Goal: Information Seeking & Learning: Learn about a topic

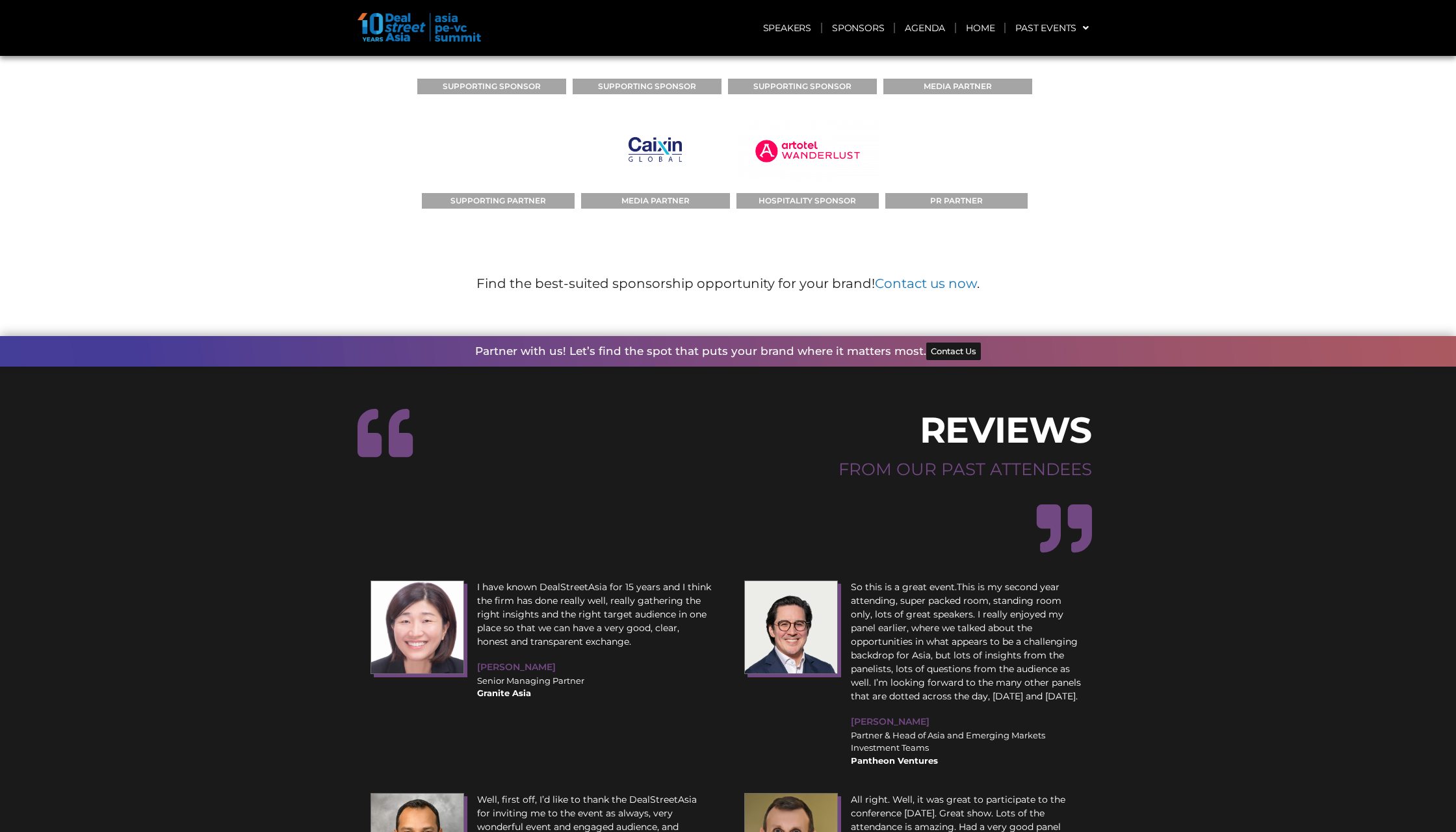
scroll to position [8400, 0]
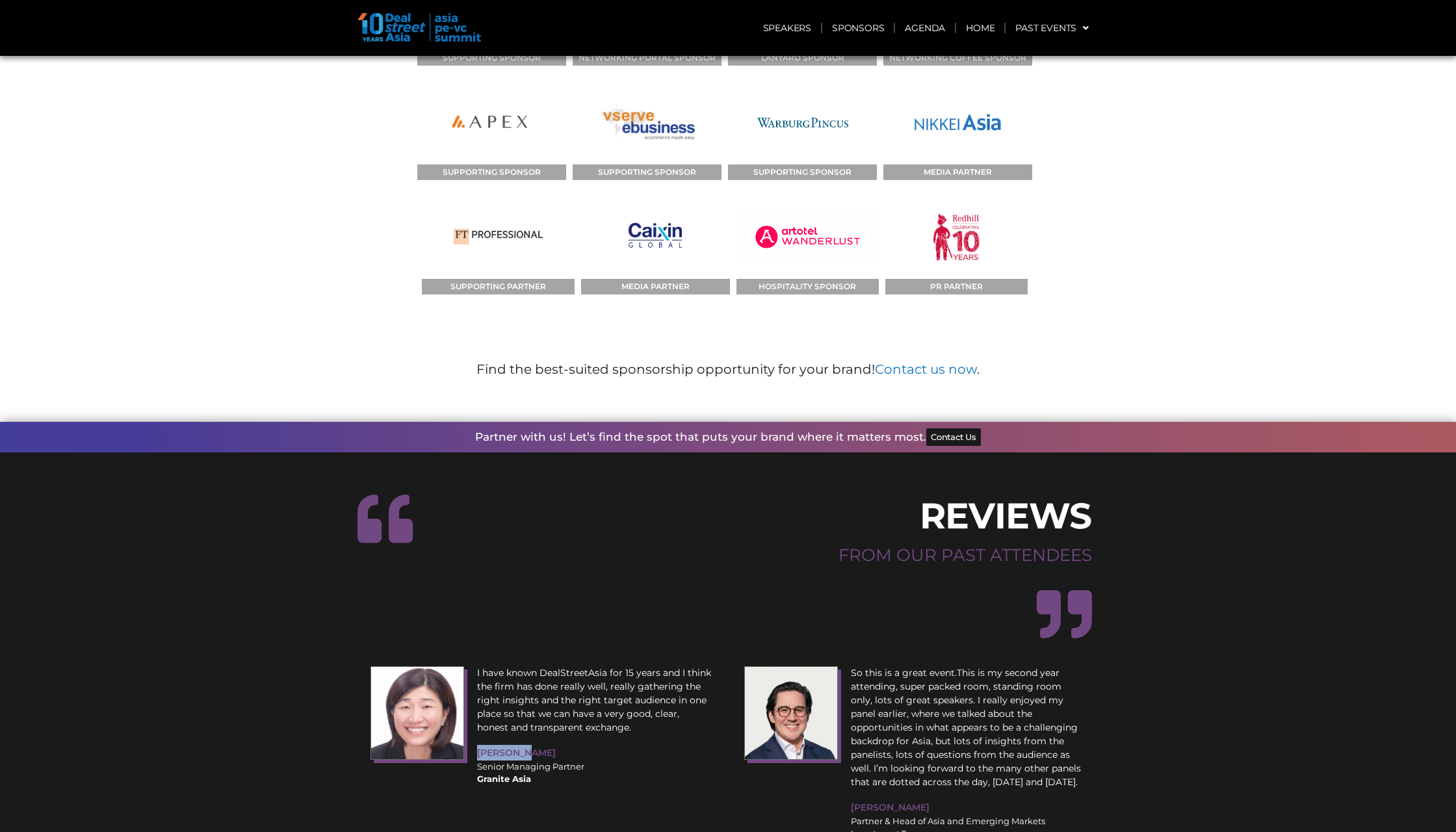
drag, startPoint x: 537, startPoint y: 599, endPoint x: 476, endPoint y: 608, distance: 61.7
click at [476, 660] on div "I have known DealStreetAsia for 15 years and I think the firm has done really w…" at bounding box center [594, 726] width 247 height 132
copy span "[PERSON_NAME]"
copy div "Senior Managing Partner"
drag, startPoint x: 585, startPoint y: 615, endPoint x: 478, endPoint y: 614, distance: 107.0
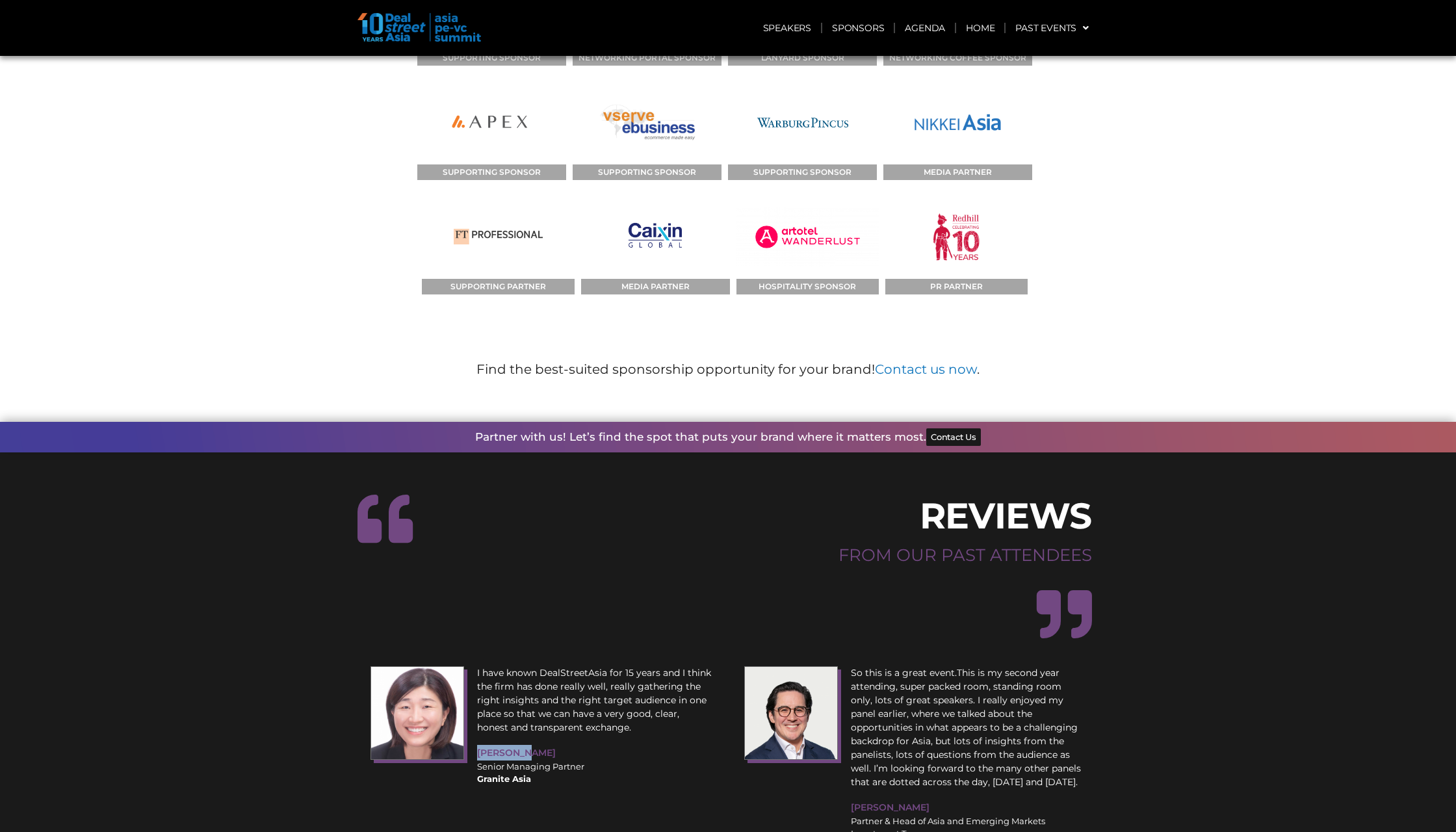
click at [478, 760] on div "Senior Managing Partner Granite Asia" at bounding box center [594, 773] width 235 height 26
copy b "Granite Asia"
drag, startPoint x: 542, startPoint y: 627, endPoint x: 477, endPoint y: 633, distance: 65.3
click at [477, 760] on div "Senior Managing Partner Granite Asia" at bounding box center [594, 773] width 235 height 26
drag, startPoint x: 614, startPoint y: 583, endPoint x: 477, endPoint y: 529, distance: 147.3
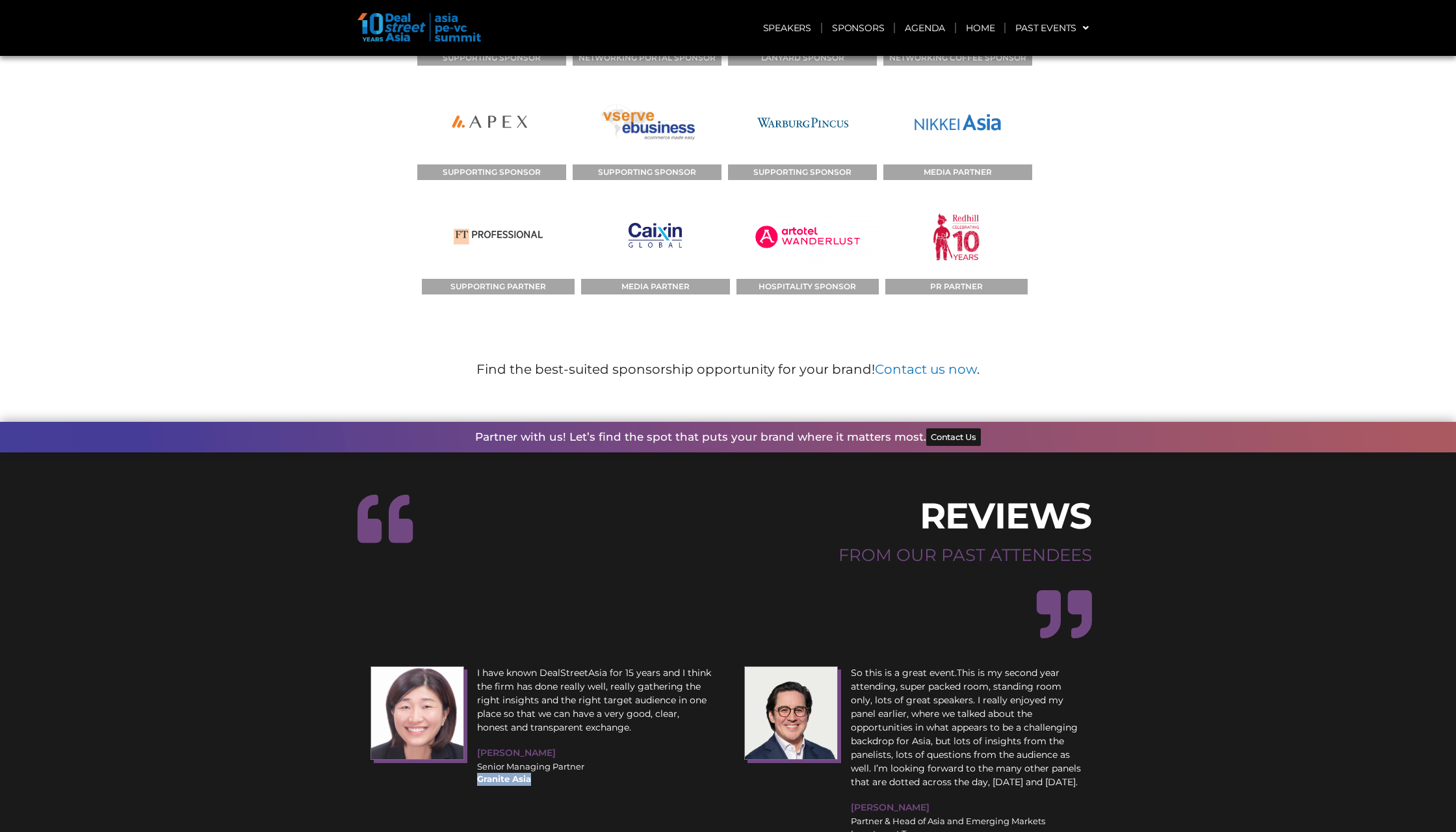
click at [477, 667] on p "I have known DealStreetAsia for 15 years and I think the firm has done really w…" at bounding box center [594, 701] width 235 height 69
copy p "I have known DealStreetAsia for 15 years and I think the firm has done really w…"
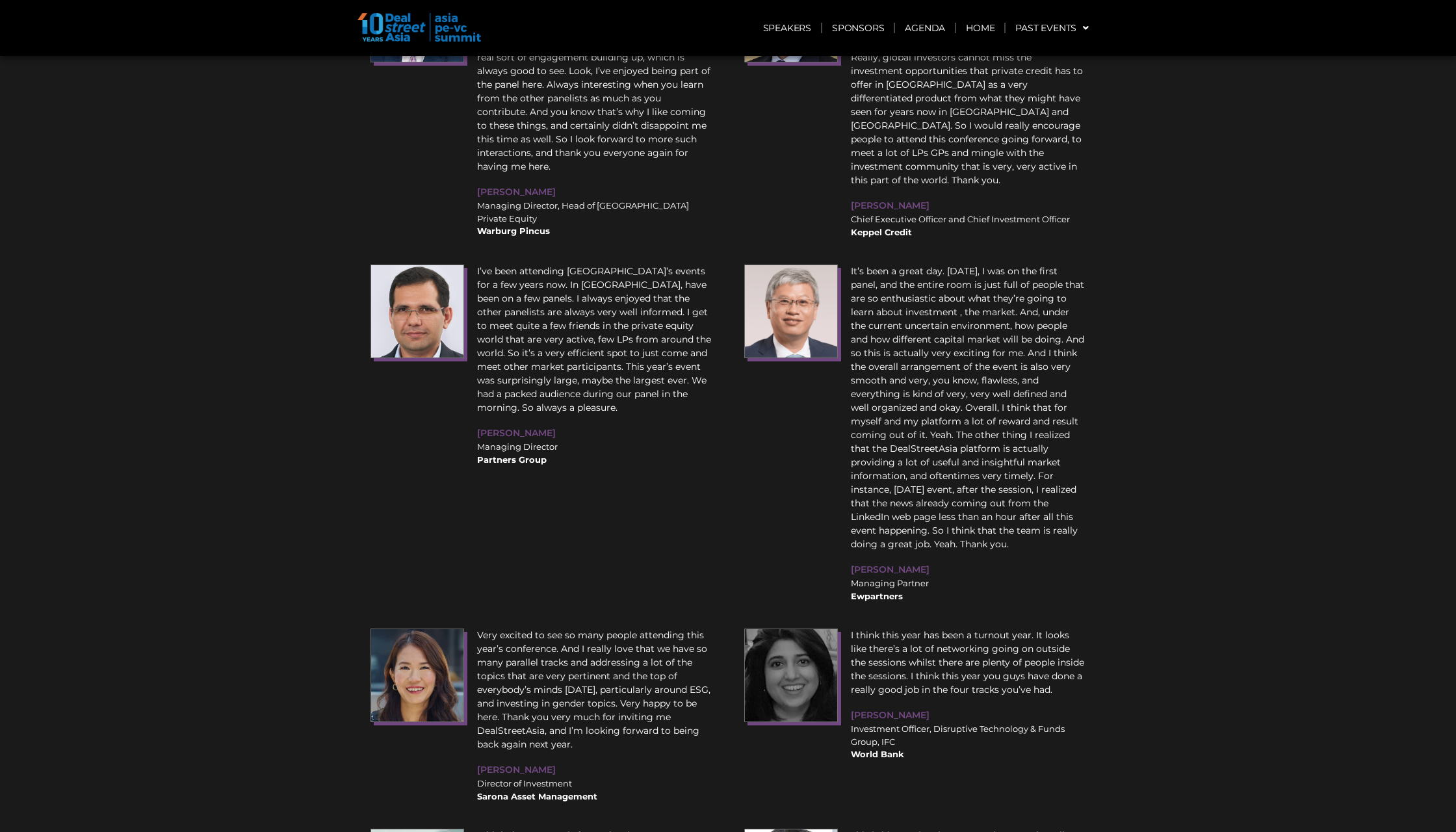
scroll to position [9308, 0]
drag, startPoint x: 914, startPoint y: 378, endPoint x: 849, endPoint y: 376, distance: 65.0
click at [849, 376] on div "[PERSON_NAME] Managing Partner Ewpartners" at bounding box center [968, 434] width 247 height 351
copy span "[PERSON_NAME]"
copy div "Managing Partner"
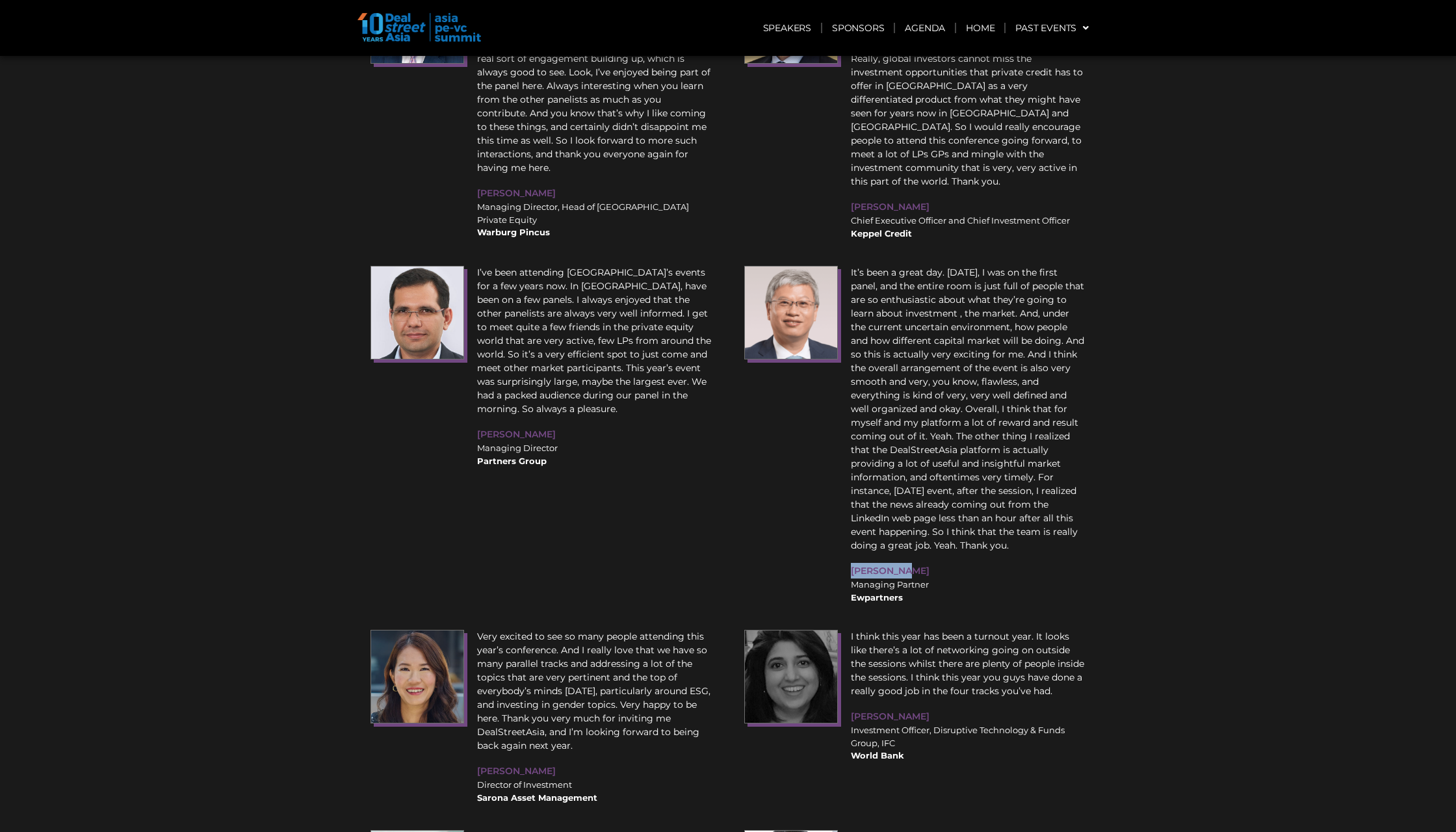
drag, startPoint x: 936, startPoint y: 389, endPoint x: 851, endPoint y: 392, distance: 85.1
click at [851, 579] on div "Managing Partner Ewpartners" at bounding box center [968, 591] width 235 height 26
copy b "Ewpartners"
drag, startPoint x: 905, startPoint y: 399, endPoint x: 852, endPoint y: 403, distance: 53.2
click at [852, 579] on div "Managing Partner Ewpartners" at bounding box center [968, 591] width 235 height 26
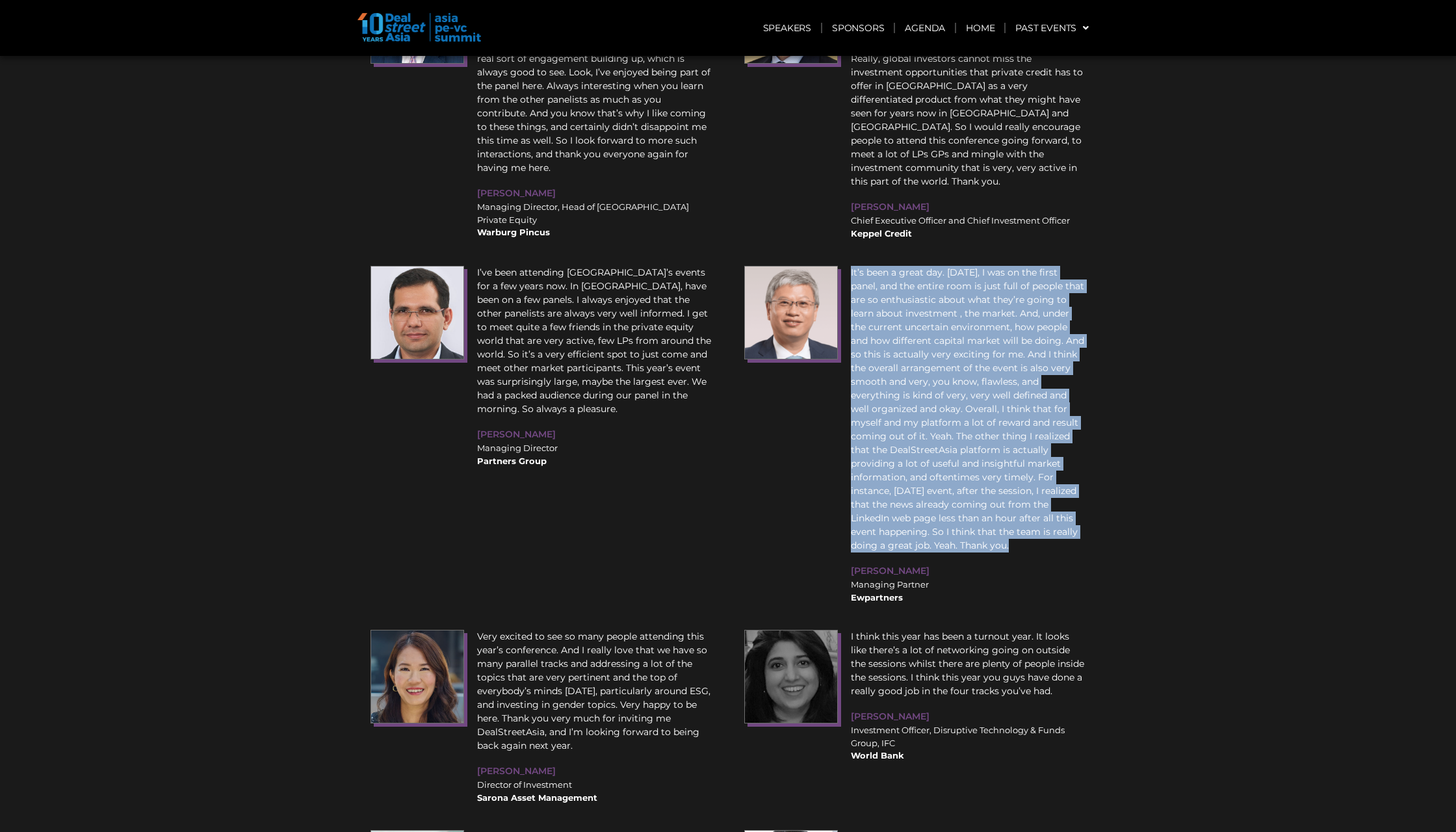
drag, startPoint x: 1023, startPoint y: 356, endPoint x: 845, endPoint y: 91, distance: 319.2
click at [845, 259] on div "[PERSON_NAME] Managing Partner Ewpartners" at bounding box center [968, 434] width 247 height 351
copy p "It’s been a great day. [DATE], I was on the first panel, and the entire room is…"
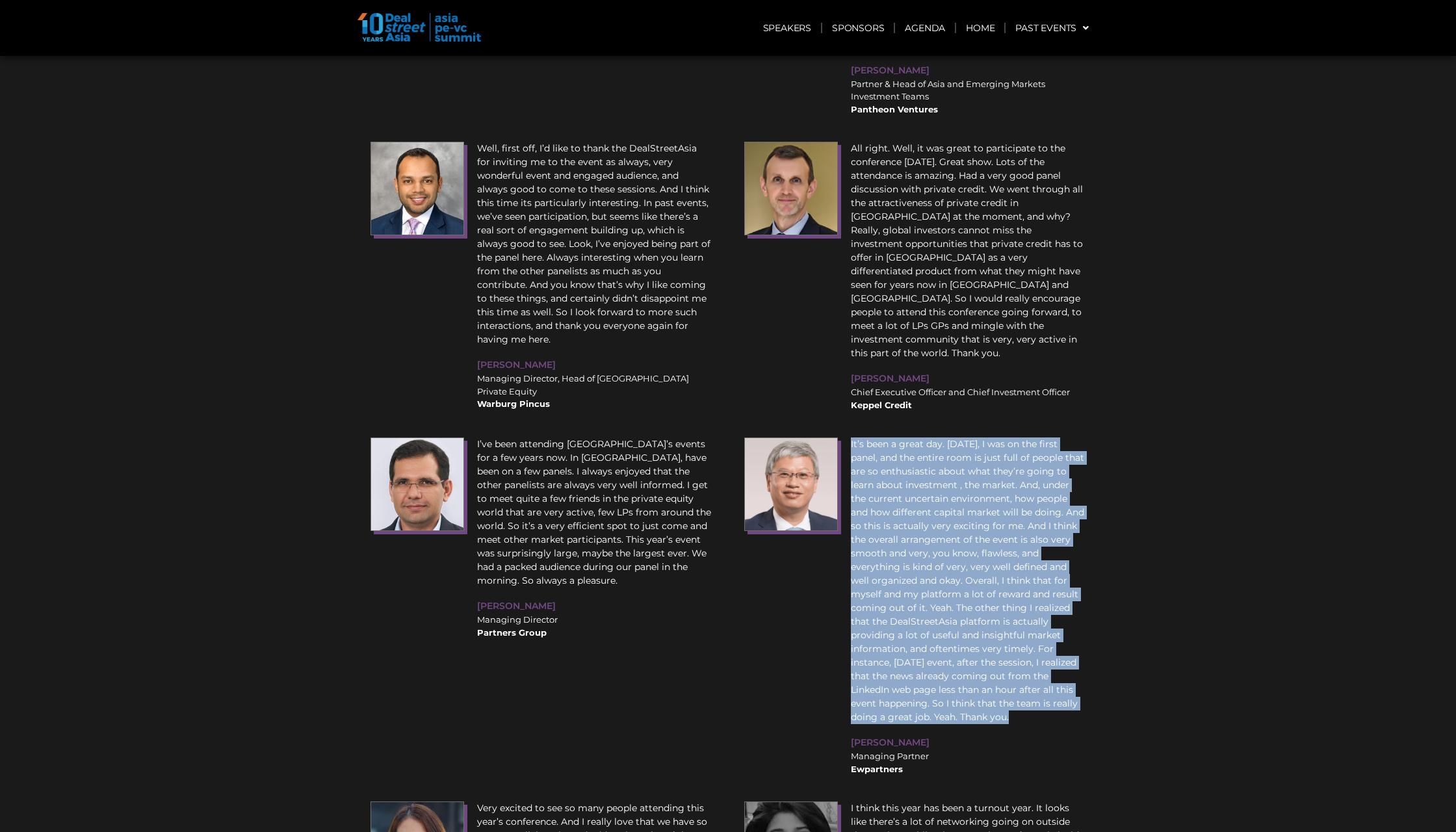
scroll to position [8890, 0]
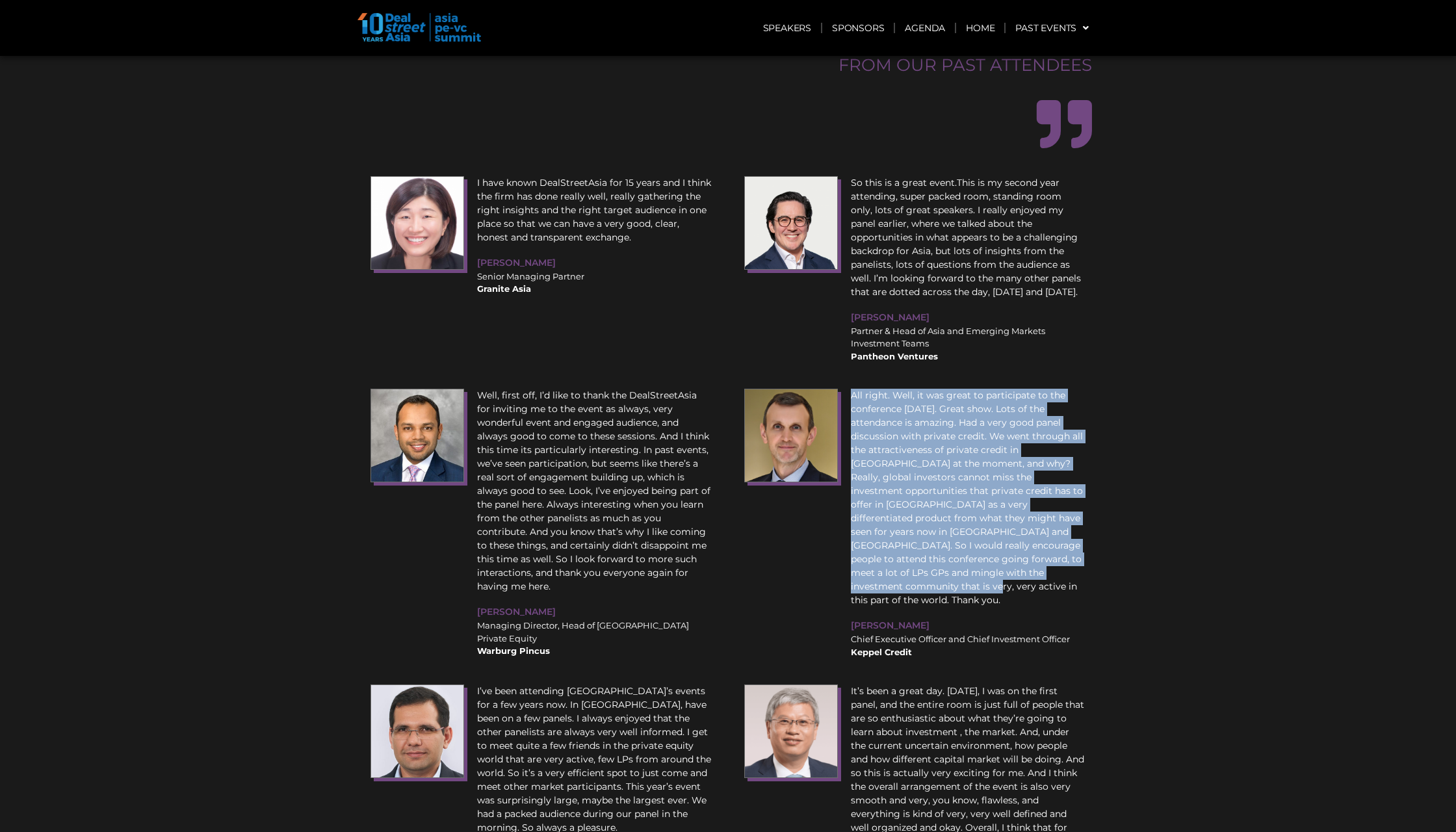
drag, startPoint x: 1004, startPoint y: 411, endPoint x: 854, endPoint y: 244, distance: 224.5
click at [854, 389] on p "All right. Well, it was great to participate to the conference [DATE]. Great sh…" at bounding box center [968, 498] width 235 height 219
copy p "All right. Well, it was great to participate to the conference [DATE]. Great sh…"
copy span "[PERSON_NAME]"
drag, startPoint x: 940, startPoint y: 433, endPoint x: 853, endPoint y: 438, distance: 87.1
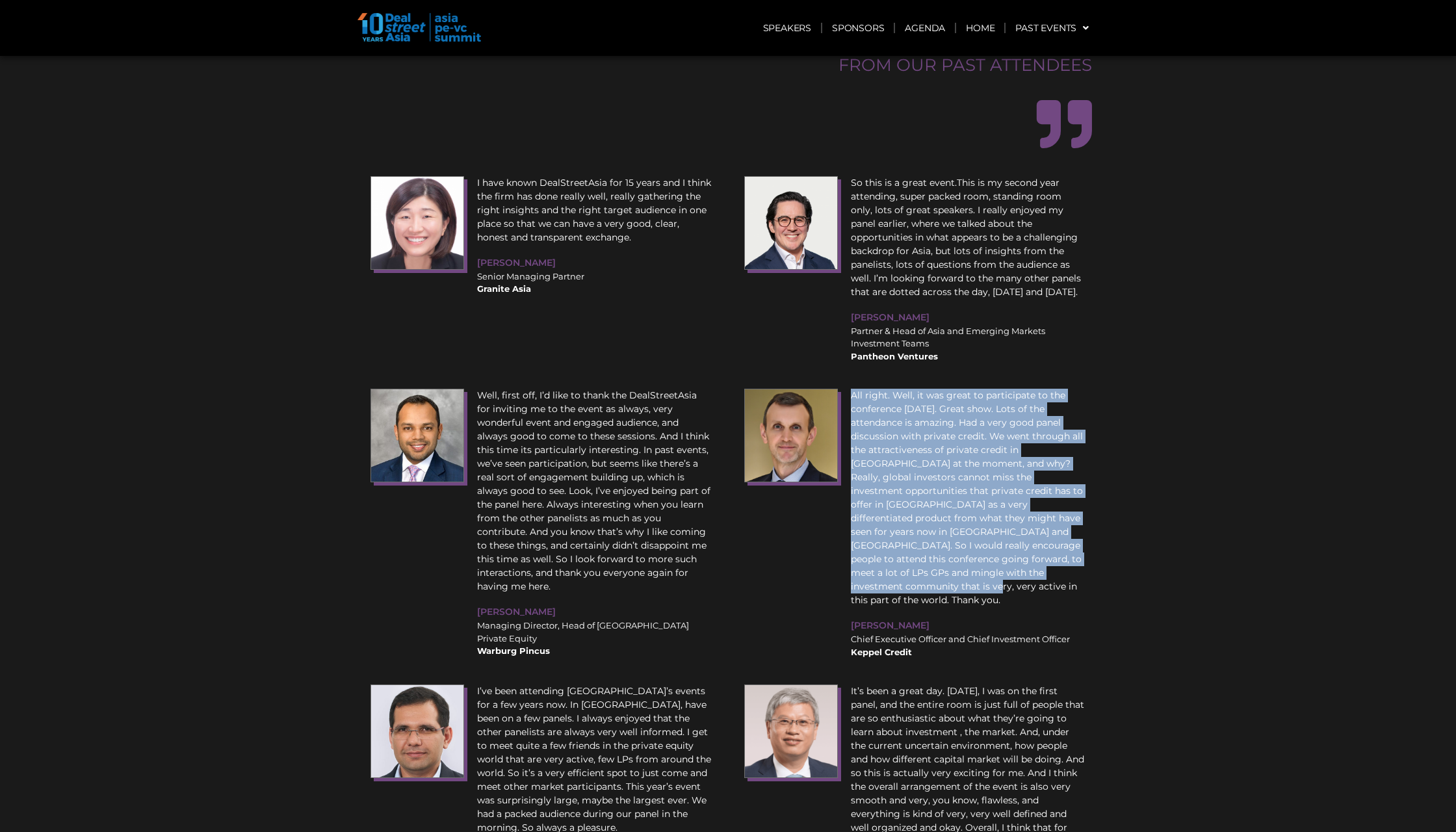
click at [853, 617] on div "[PERSON_NAME]" at bounding box center [968, 625] width 235 height 16
drag, startPoint x: 844, startPoint y: 448, endPoint x: 1072, endPoint y: 443, distance: 228.1
click at [1072, 443] on div "All right. Well, it was great to participate to the conference [DATE]. Great sh…" at bounding box center [915, 524] width 355 height 283
click at [1076, 633] on div "Chief Executive Officer and Chief Investment Officer Keppel Credit" at bounding box center [968, 646] width 235 height 26
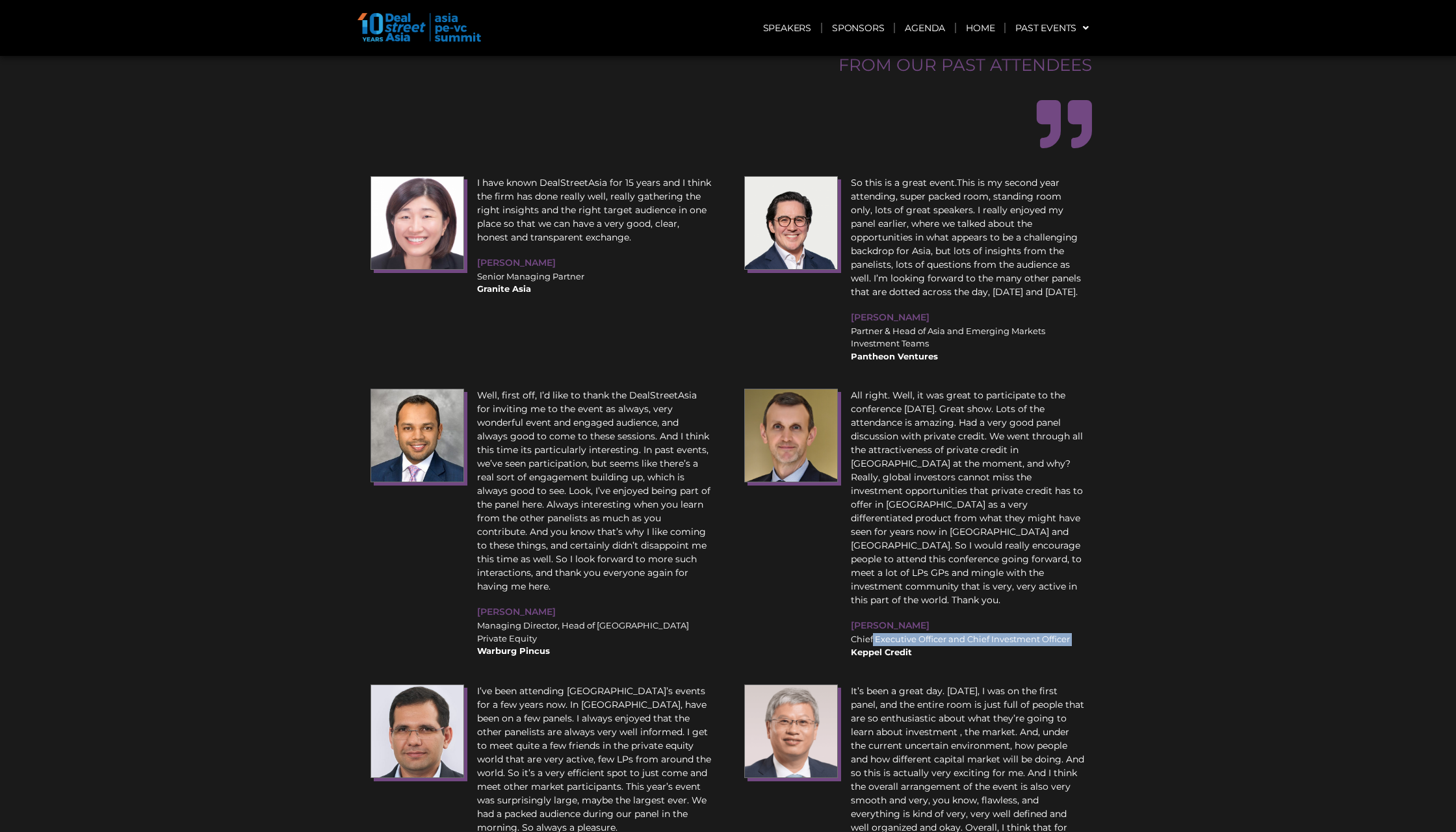
drag, startPoint x: 1076, startPoint y: 450, endPoint x: 848, endPoint y: 450, distance: 228.0
click at [848, 450] on div "All right. Well, it was great to participate to the conference [DATE]. Great sh…" at bounding box center [968, 524] width 247 height 283
drag, startPoint x: 920, startPoint y: 462, endPoint x: 844, endPoint y: 460, distance: 76.0
click at [845, 460] on div "All right. Well, it was great to participate to the conference [DATE]. Great sh…" at bounding box center [968, 524] width 247 height 283
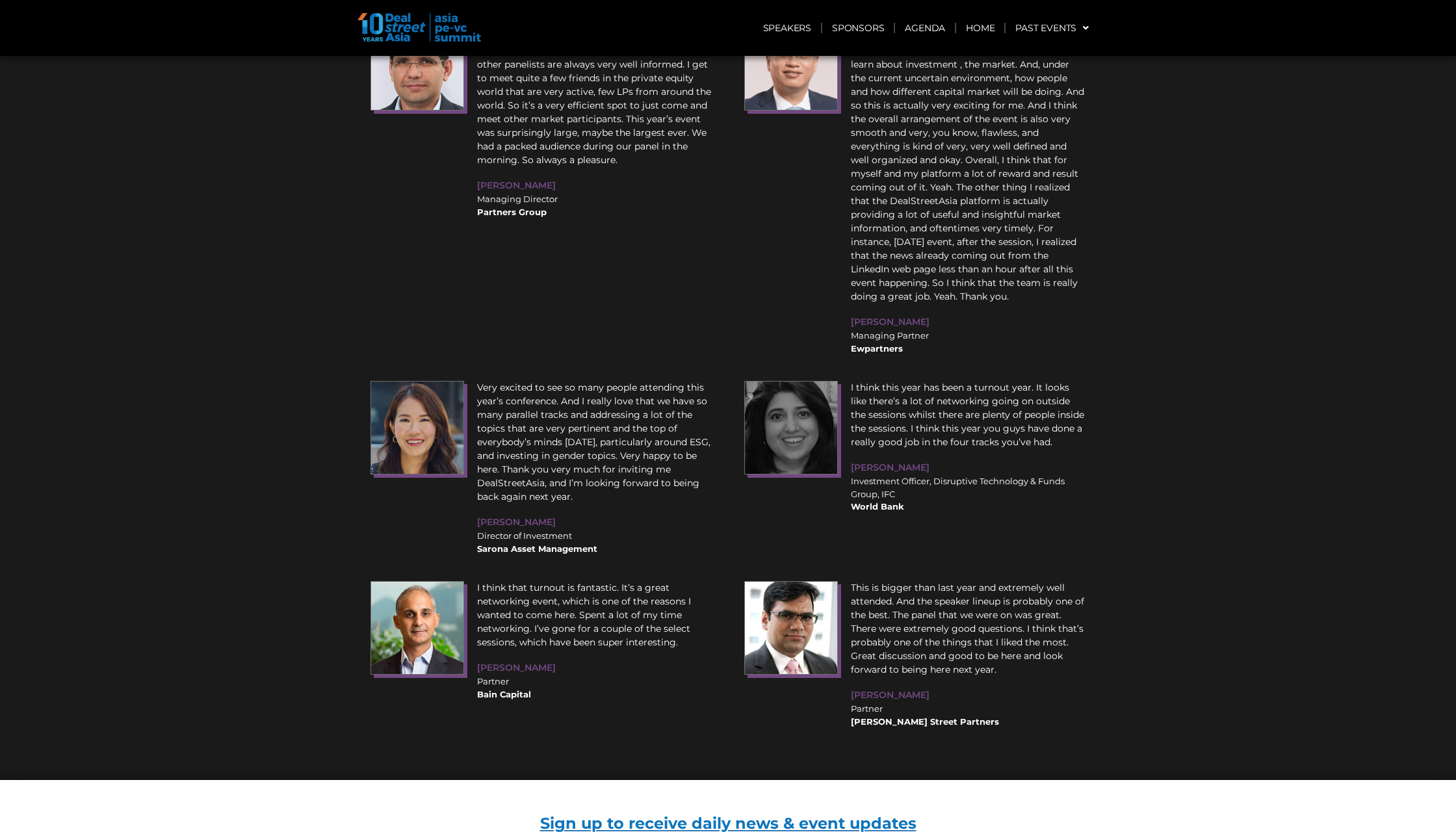
scroll to position [9557, 0]
drag, startPoint x: 518, startPoint y: 614, endPoint x: 922, endPoint y: 617, distance: 404.0
click at [922, 817] on p "Sign up to receive daily news & event updates" at bounding box center [728, 825] width 728 height 16
